Goal: Task Accomplishment & Management: Use online tool/utility

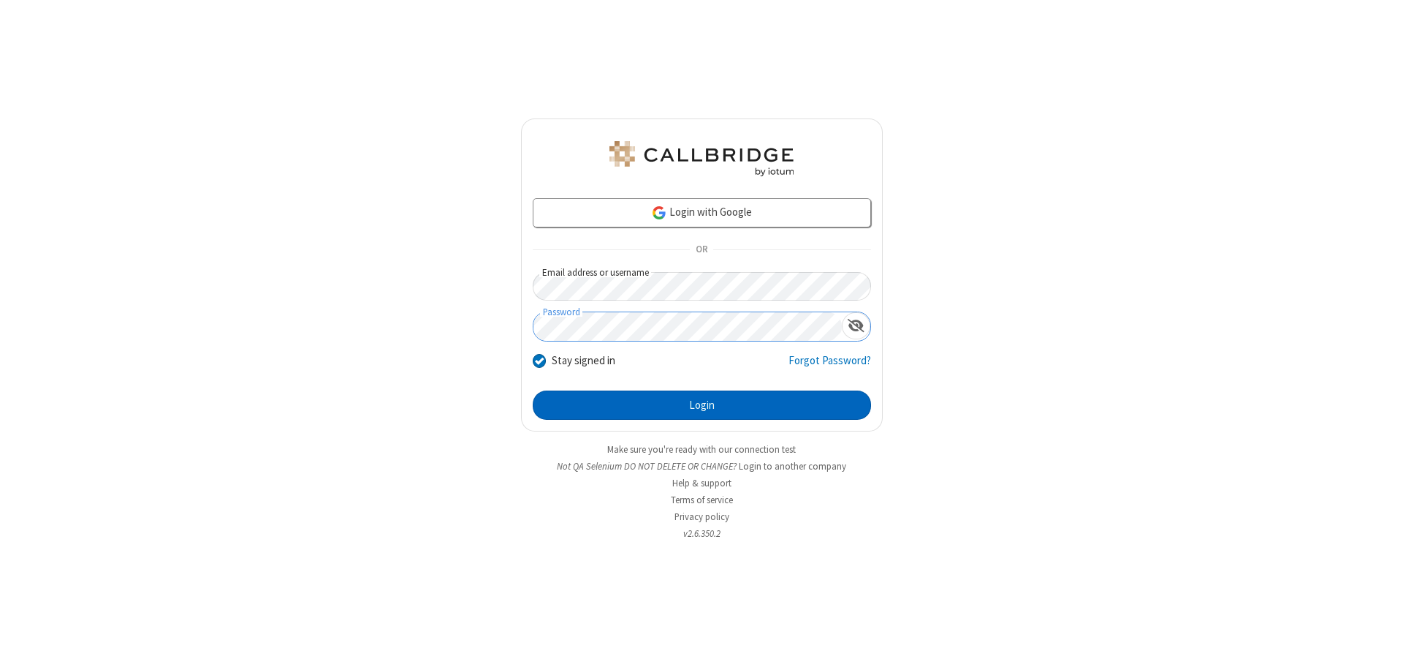
click at [702, 405] on button "Login" at bounding box center [702, 404] width 338 height 29
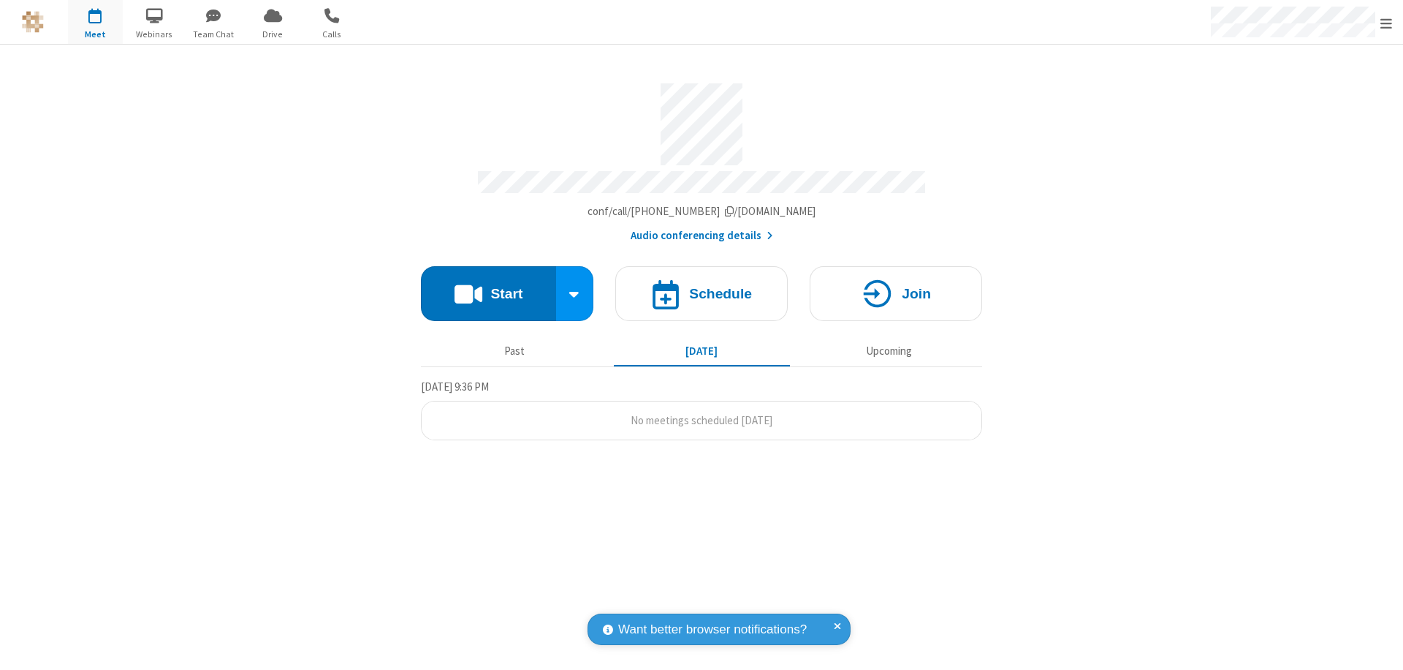
click at [488, 287] on button "Start" at bounding box center [488, 293] width 135 height 55
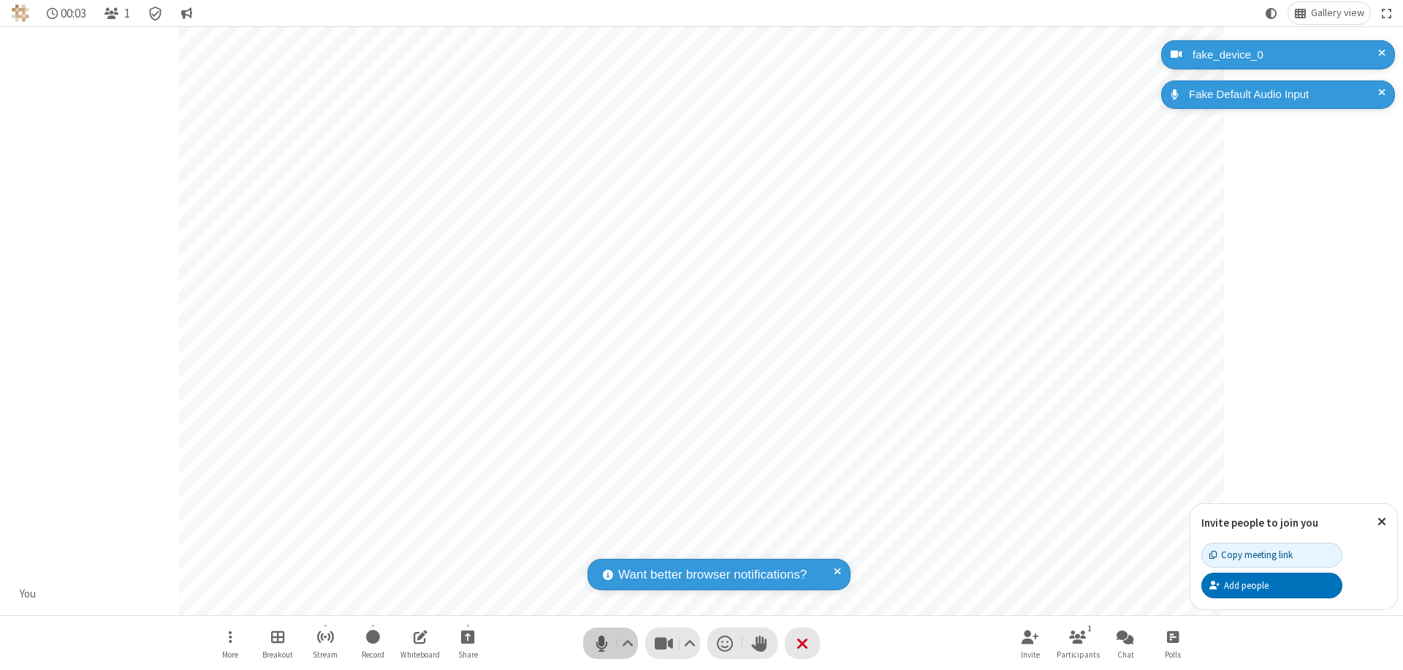
click at [602, 642] on span "Mute (⌘+Shift+A)" at bounding box center [602, 642] width 22 height 21
click at [602, 642] on span "Unmute (⌘+Shift+A)" at bounding box center [602, 642] width 22 height 21
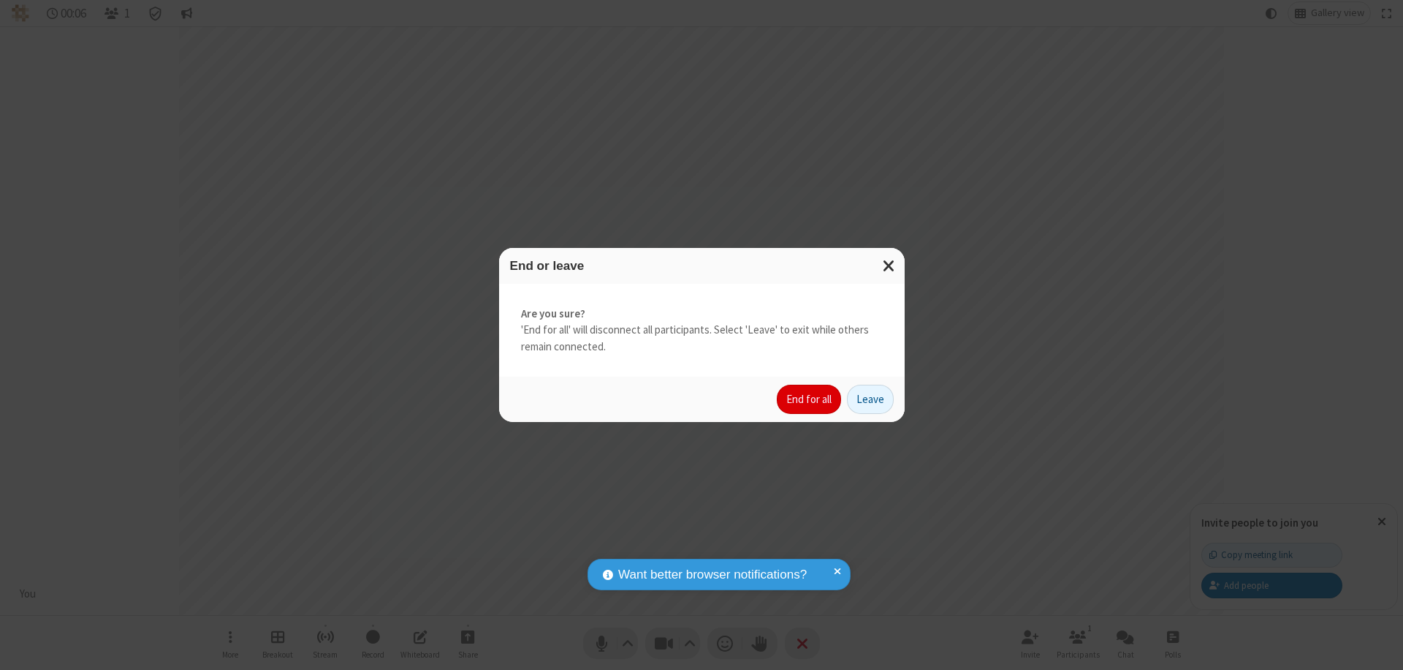
click at [810, 399] on button "End for all" at bounding box center [809, 398] width 64 height 29
